Goal: Transaction & Acquisition: Download file/media

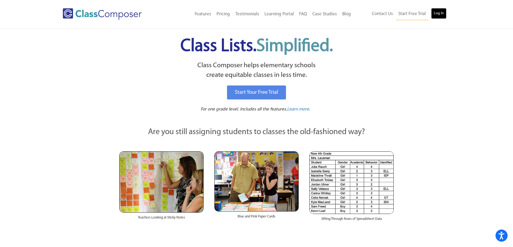
click at [433, 12] on link "Log In" at bounding box center [438, 13] width 15 height 11
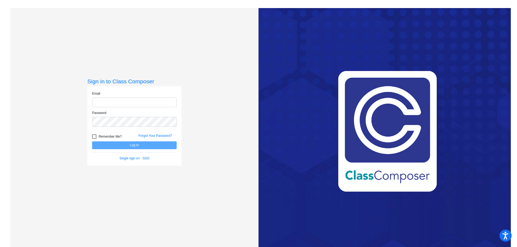
type input "[EMAIL_ADDRESS][DOMAIN_NAME]"
click at [131, 146] on button "Log In" at bounding box center [134, 146] width 84 height 8
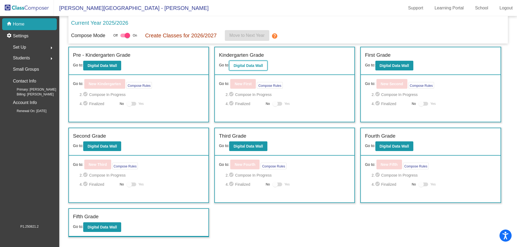
click at [253, 65] on b "Digital Data Wall" at bounding box center [247, 66] width 29 height 4
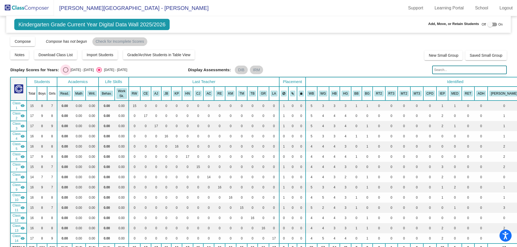
click at [66, 70] on div "Select an option" at bounding box center [65, 69] width 5 height 5
click at [66, 73] on input "2024 - 2025" at bounding box center [65, 73] width 0 height 0
radio input "true"
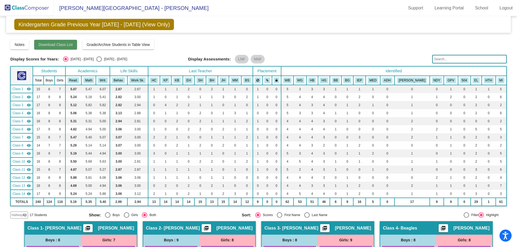
click at [53, 44] on span "Download Class List" at bounding box center [55, 45] width 34 height 4
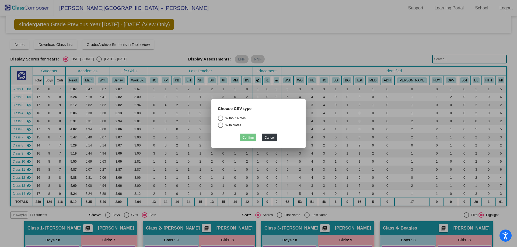
click at [220, 116] on div "Select an option" at bounding box center [220, 118] width 5 height 5
click at [220, 121] on input "Without Notes" at bounding box center [220, 121] width 0 height 0
radio input "true"
click at [243, 138] on button "Confirm" at bounding box center [248, 138] width 17 height 8
